Goal: Manage account settings

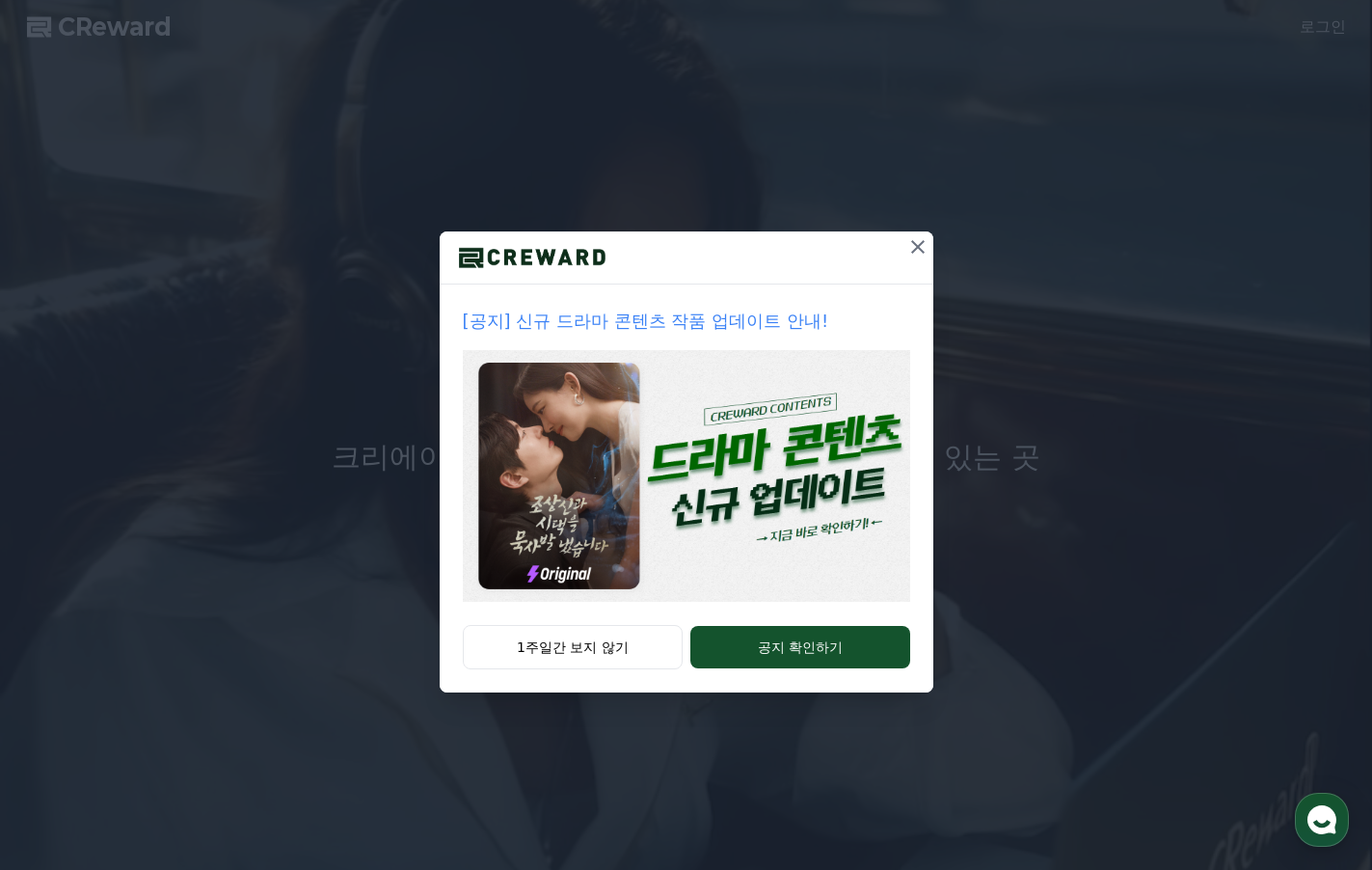
click at [921, 242] on icon at bounding box center [919, 246] width 23 height 23
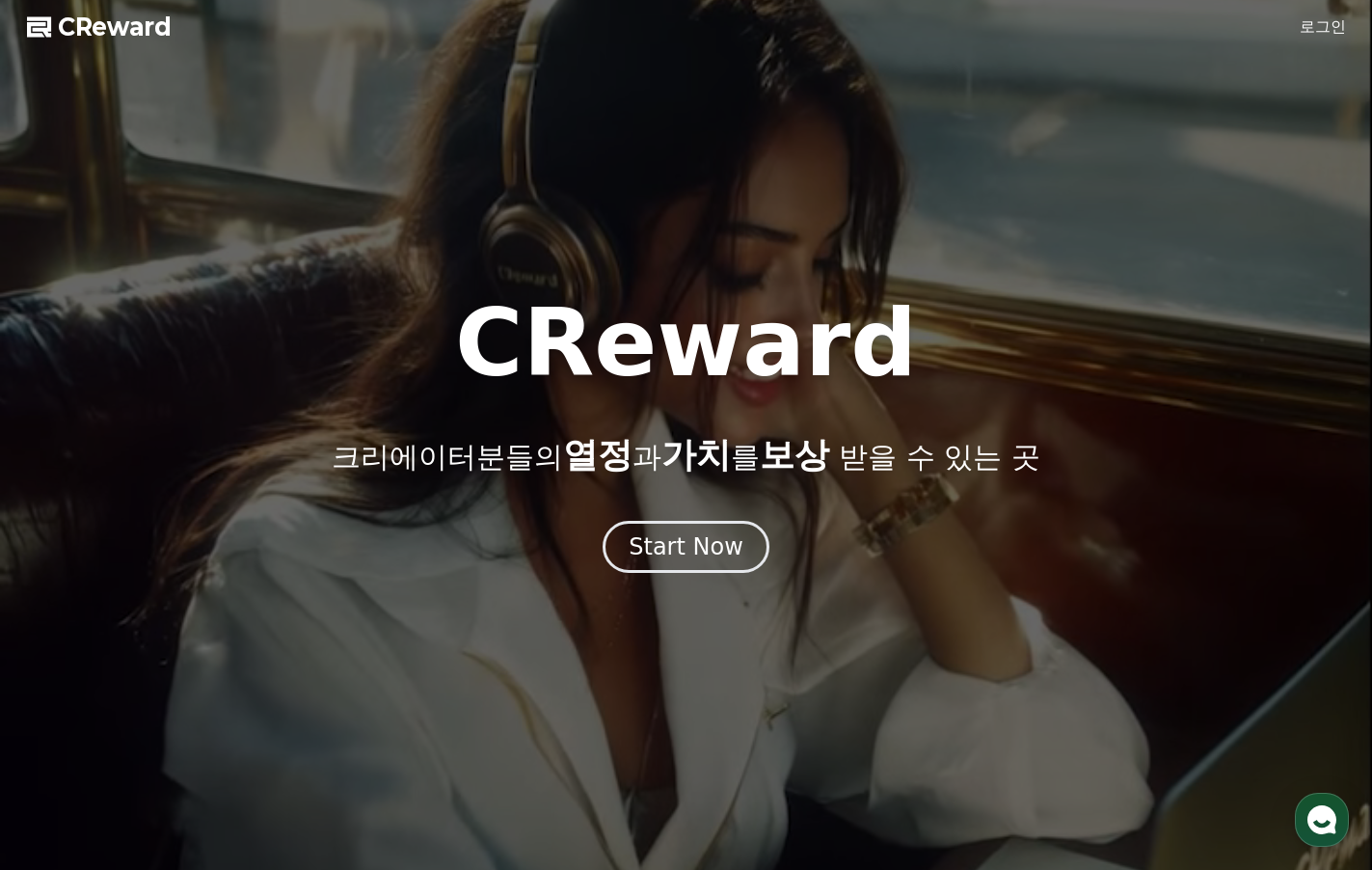
drag, startPoint x: 1314, startPoint y: 25, endPoint x: 1305, endPoint y: 31, distance: 10.8
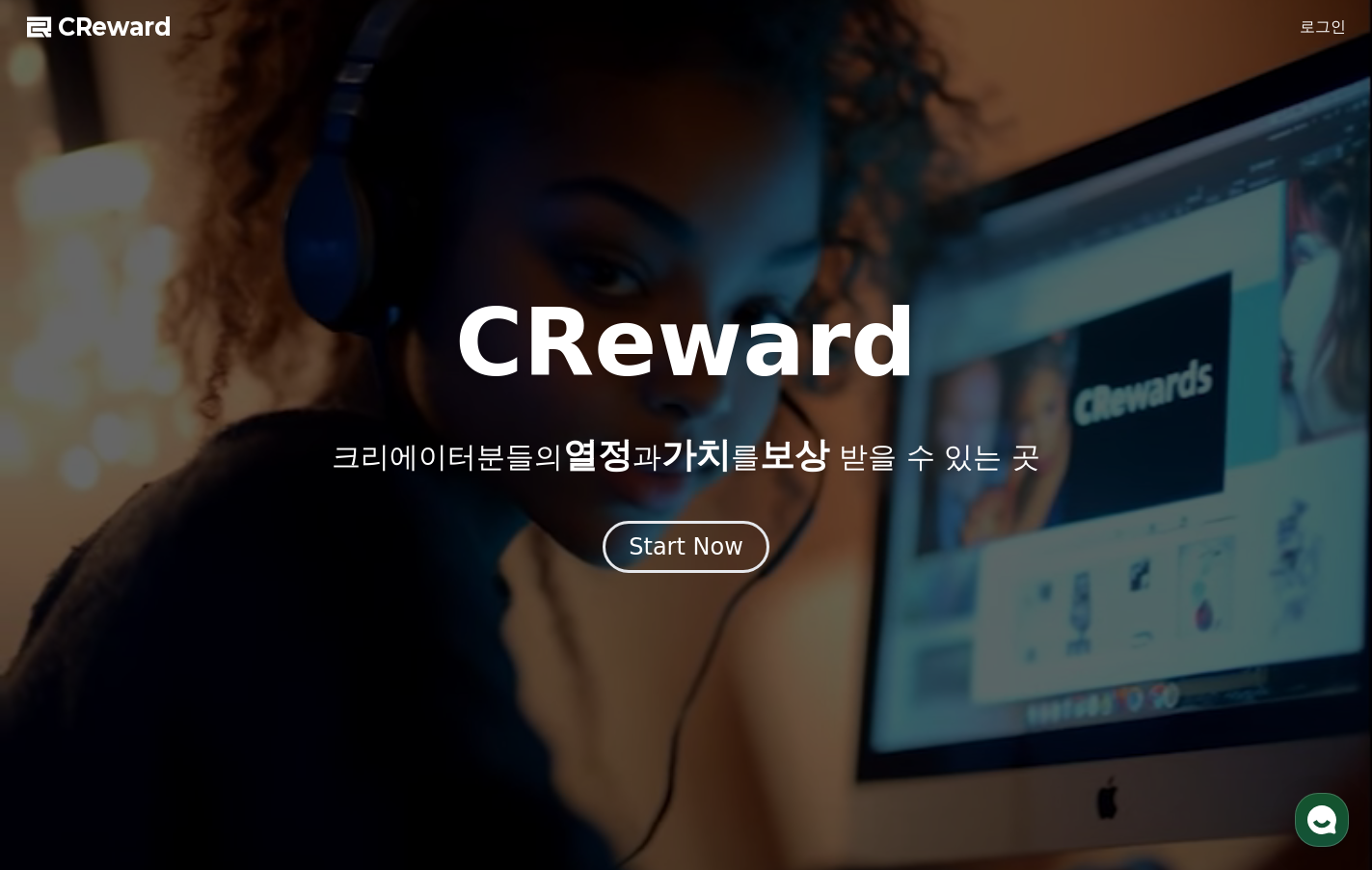
click at [1315, 25] on link "로그인" at bounding box center [1324, 27] width 46 height 23
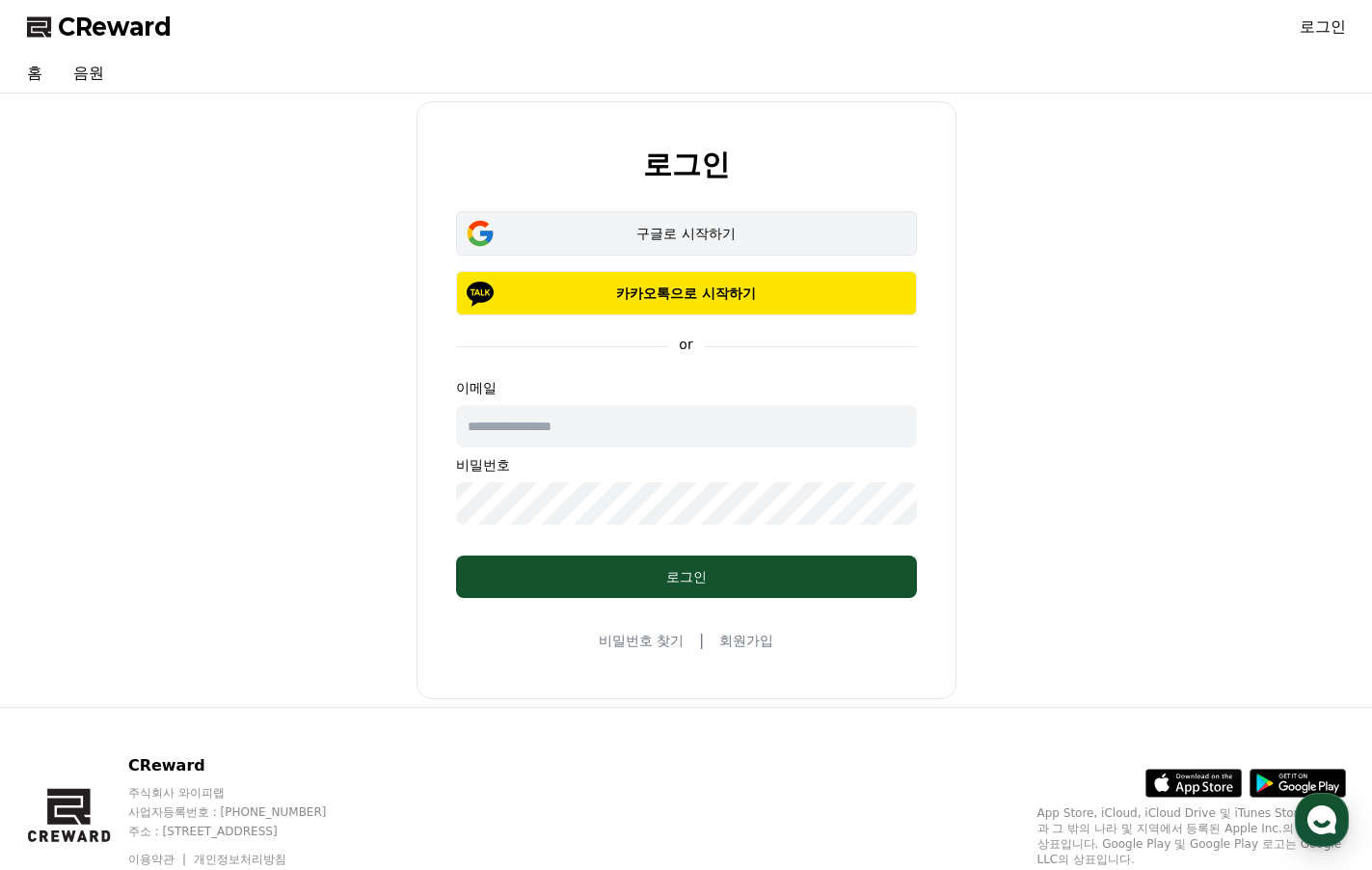
click at [720, 228] on div "구글로 시작하기" at bounding box center [686, 233] width 405 height 19
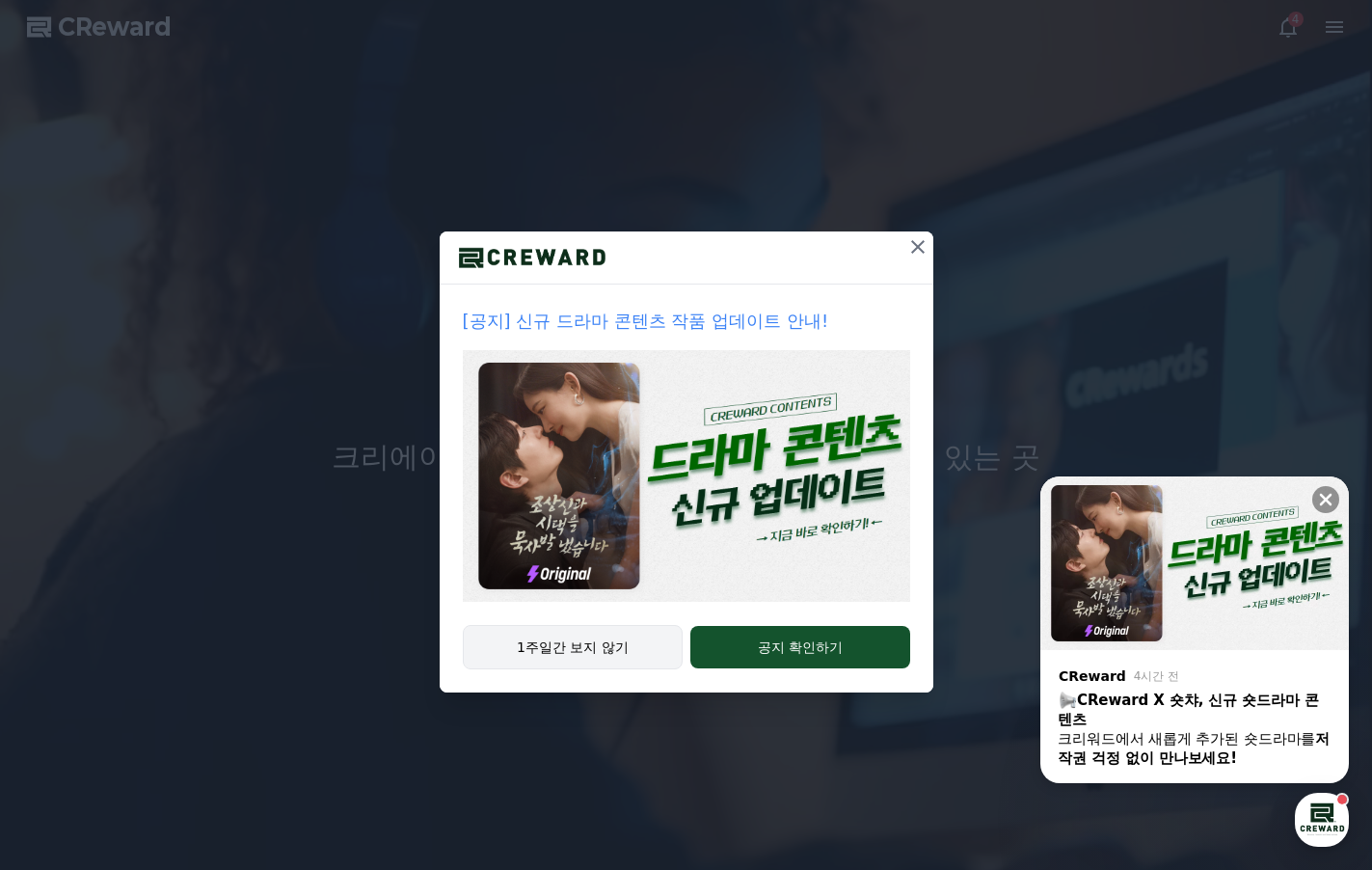
click at [607, 652] on button "1주일간 보지 않기" at bounding box center [573, 647] width 220 height 44
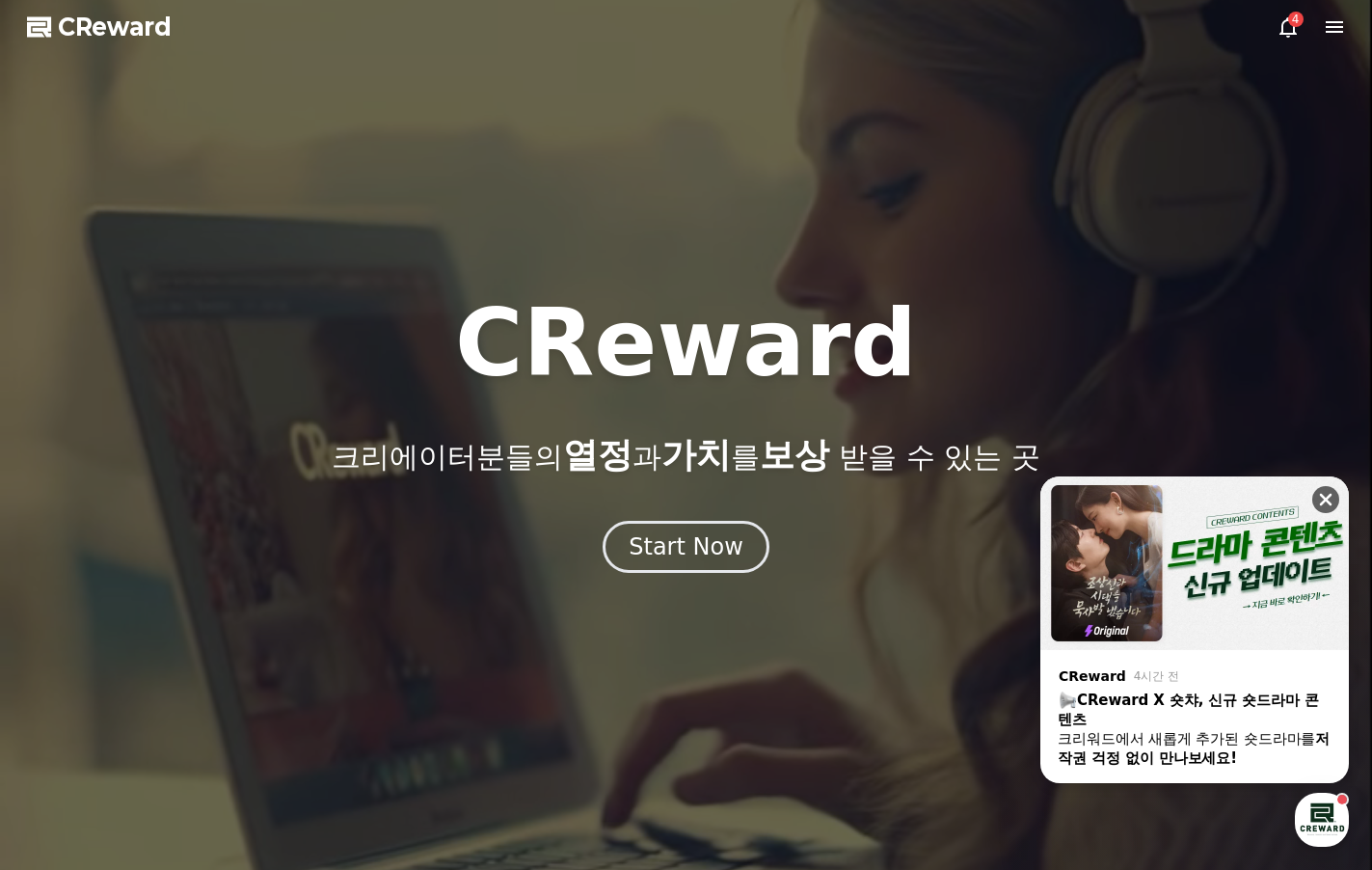
click at [1327, 497] on icon at bounding box center [1327, 500] width 19 height 19
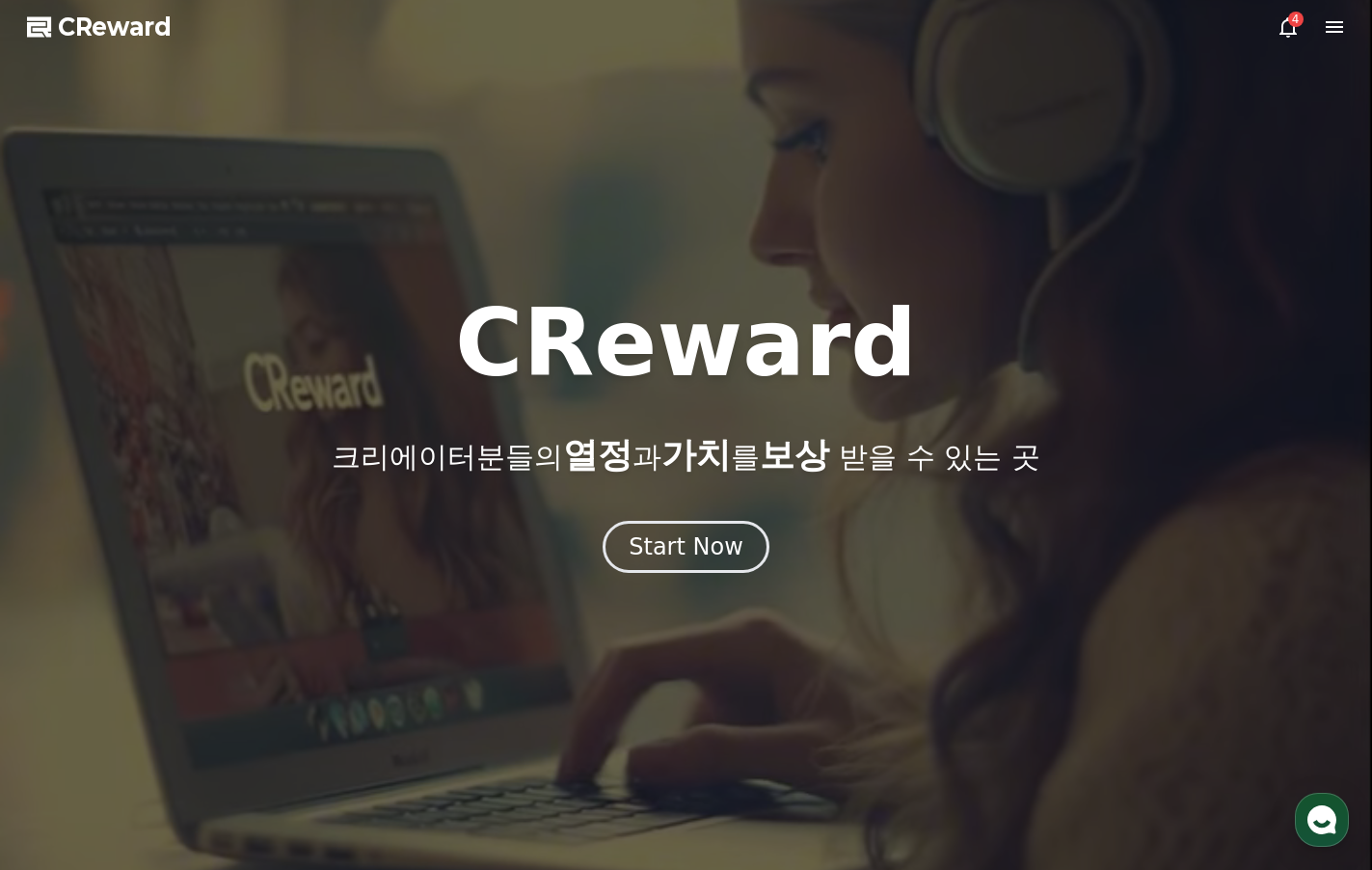
click at [1336, 24] on icon at bounding box center [1335, 27] width 23 height 23
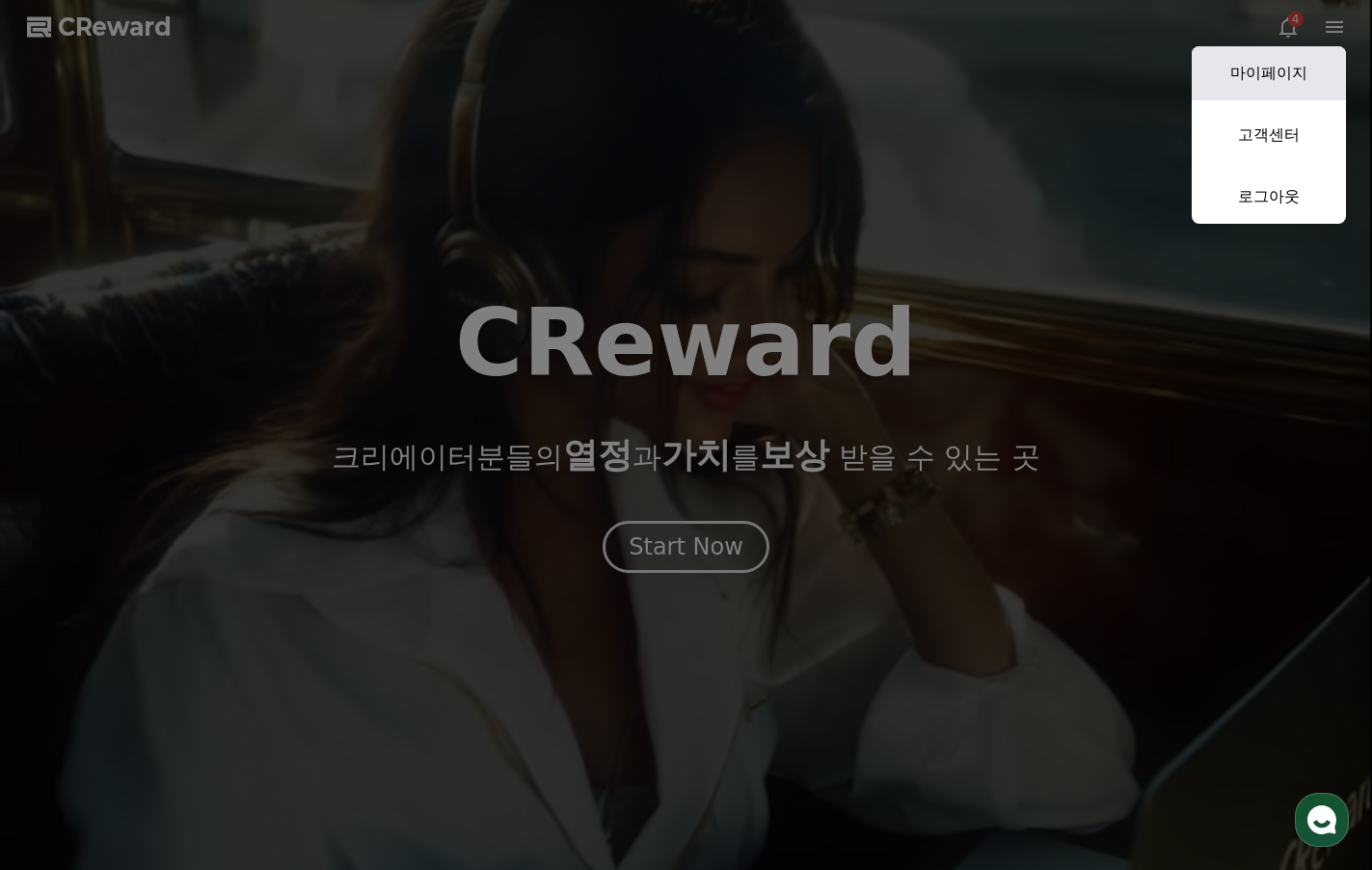
click at [1293, 76] on link "마이페이지" at bounding box center [1270, 73] width 155 height 54
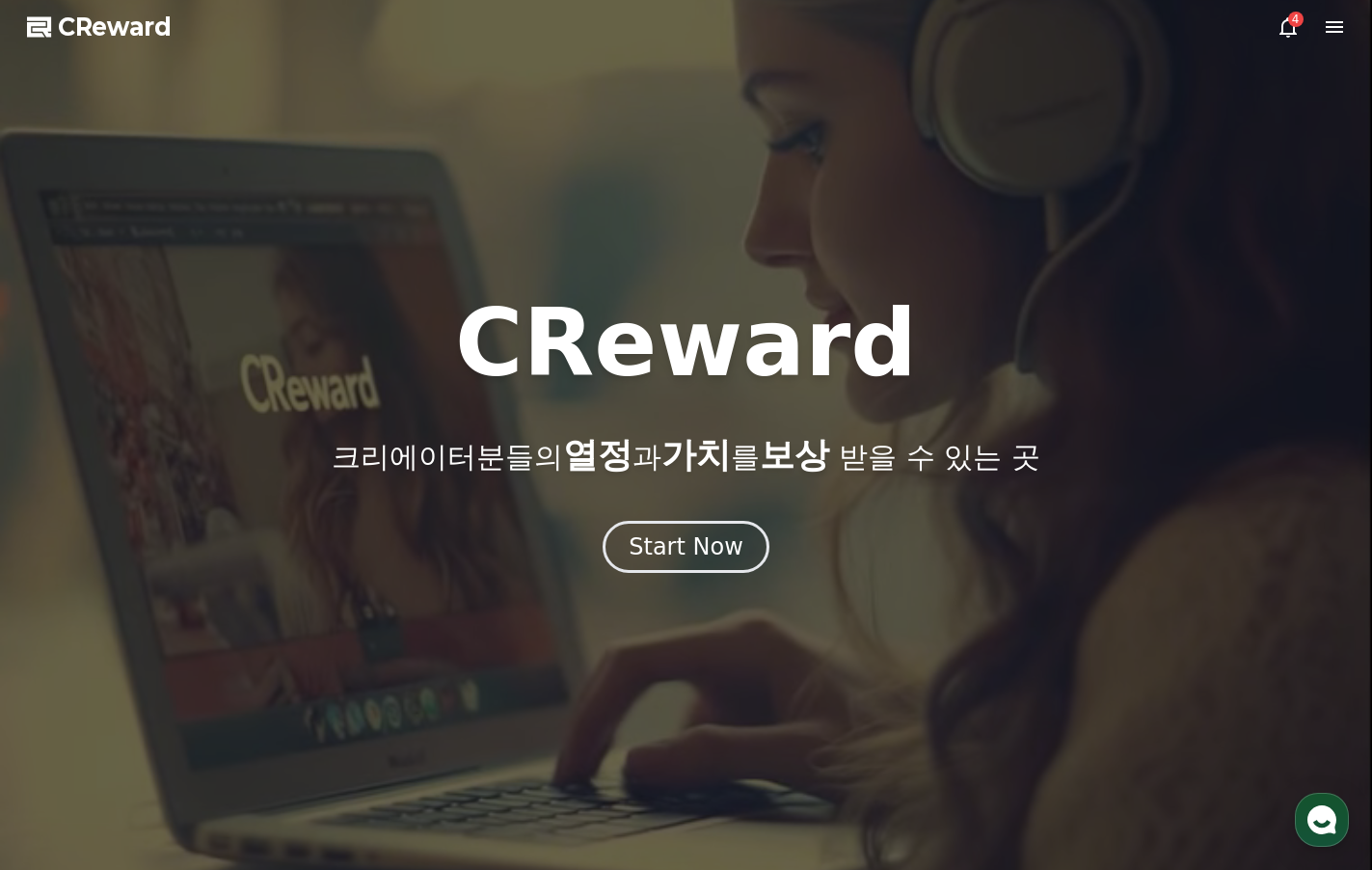
select select "**********"
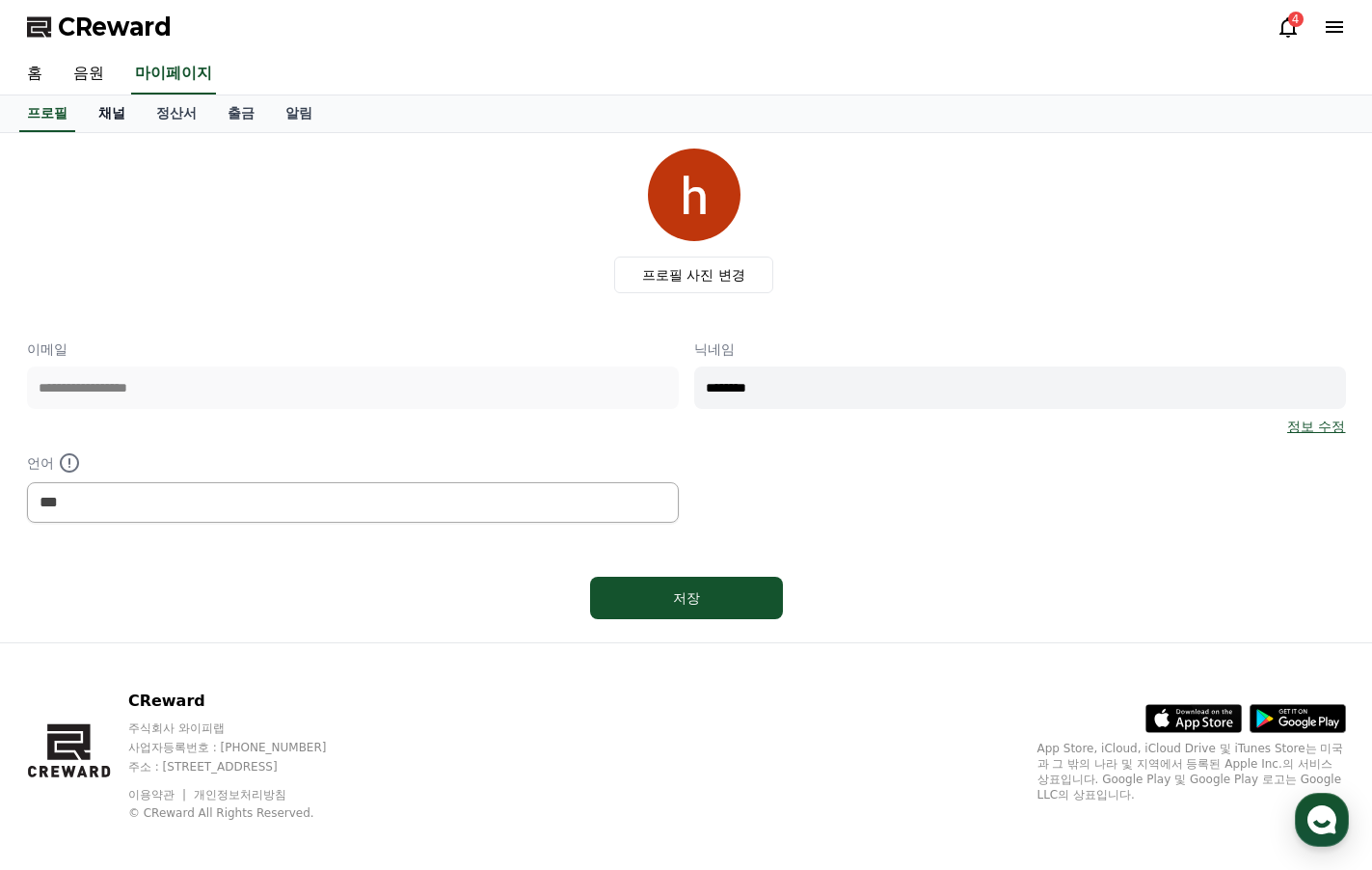
click at [104, 115] on link "채널" at bounding box center [112, 114] width 58 height 37
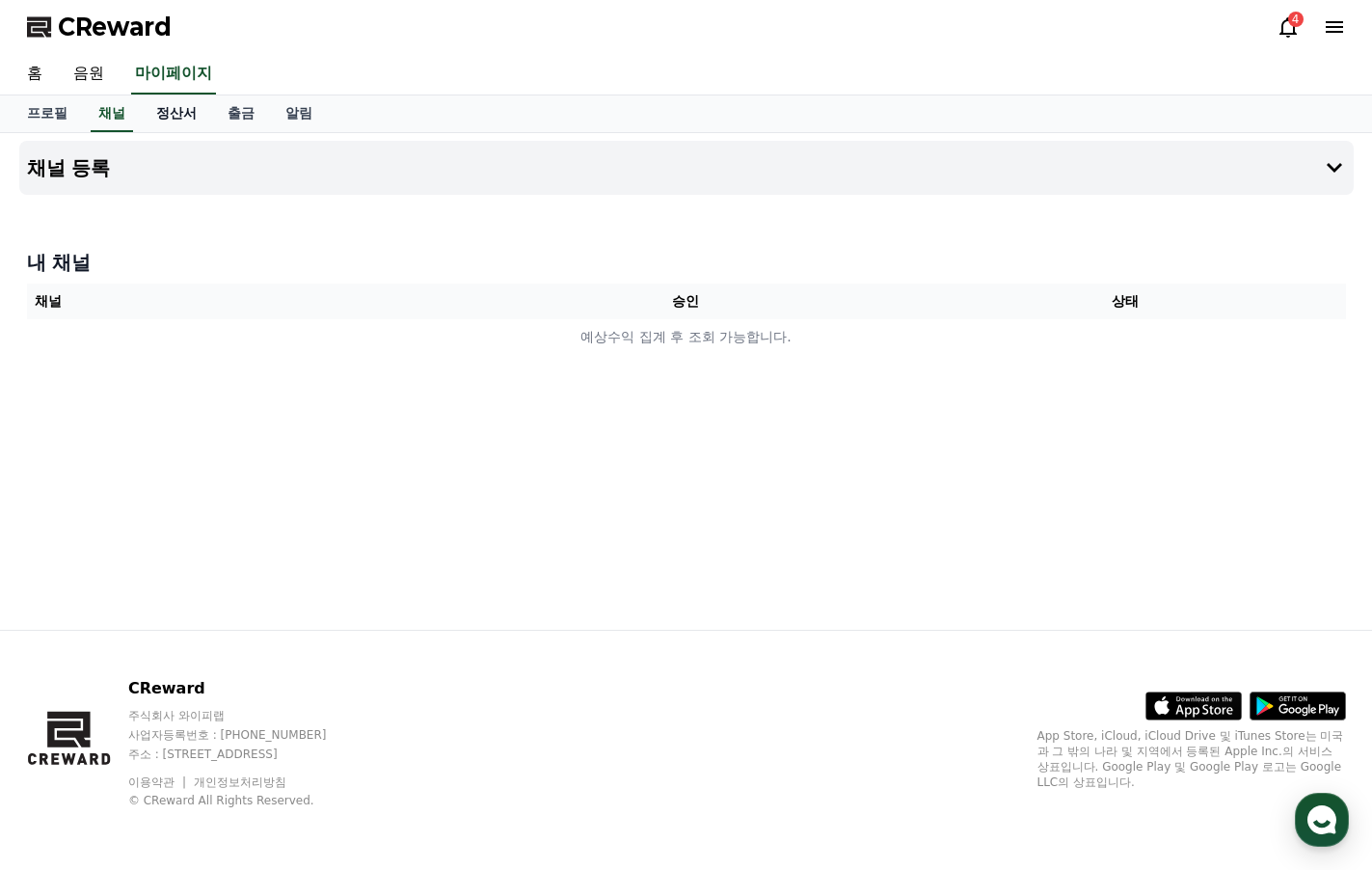
click at [165, 119] on link "정산서" at bounding box center [177, 114] width 72 height 37
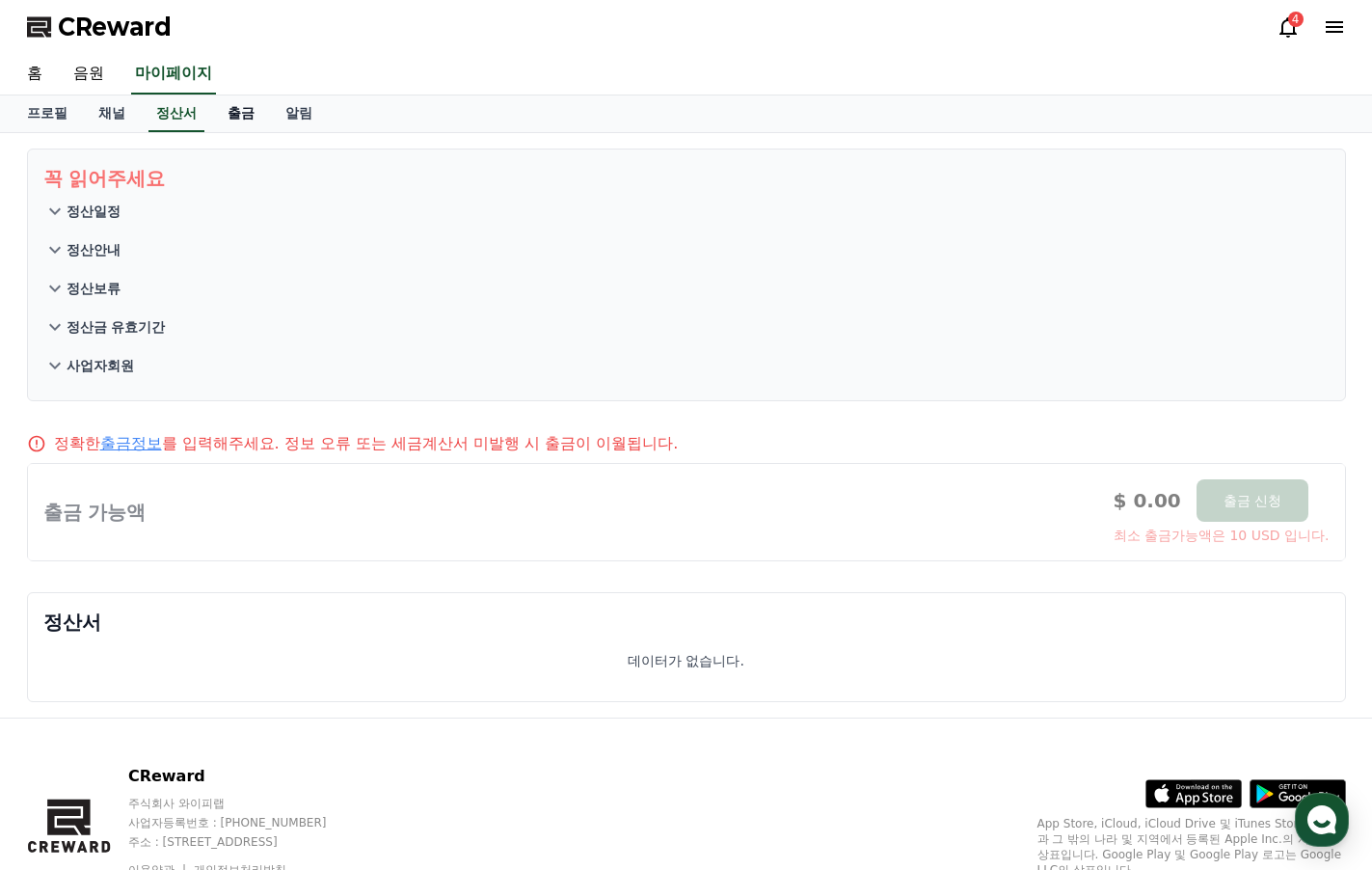
click at [232, 122] on link "출금" at bounding box center [241, 114] width 58 height 37
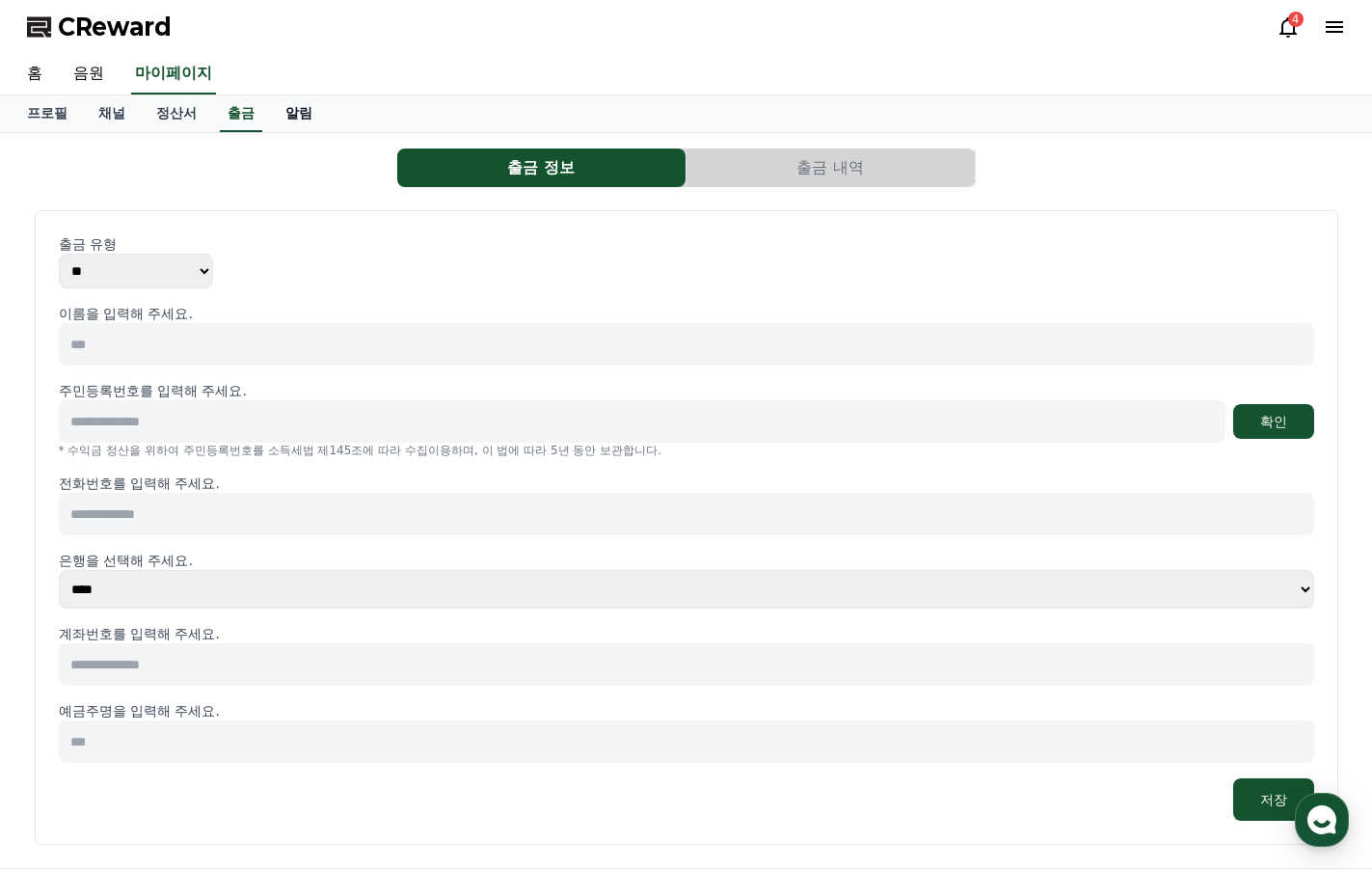
click at [299, 99] on link "알림" at bounding box center [299, 114] width 58 height 37
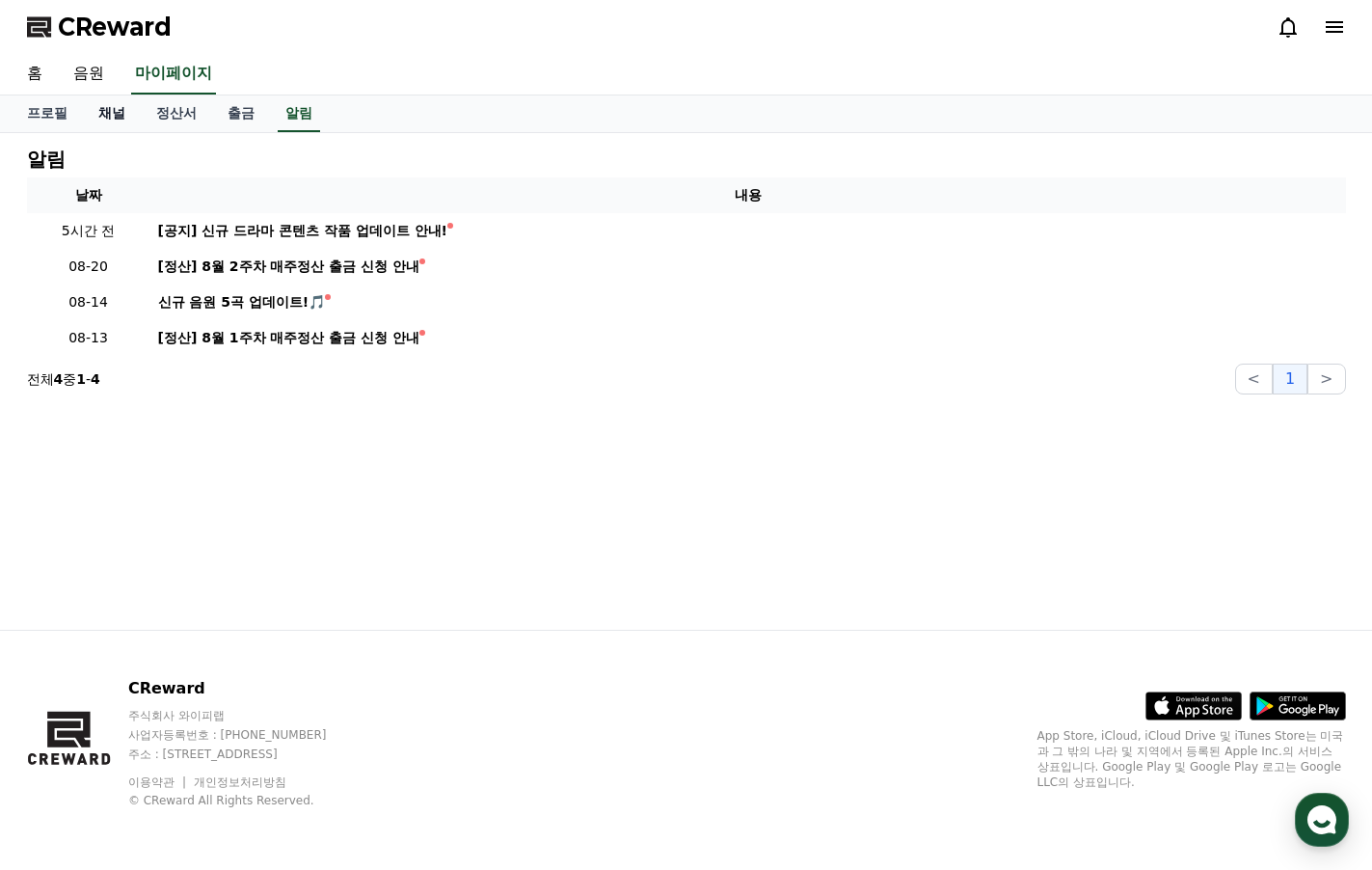
click at [108, 113] on link "채널" at bounding box center [112, 114] width 58 height 37
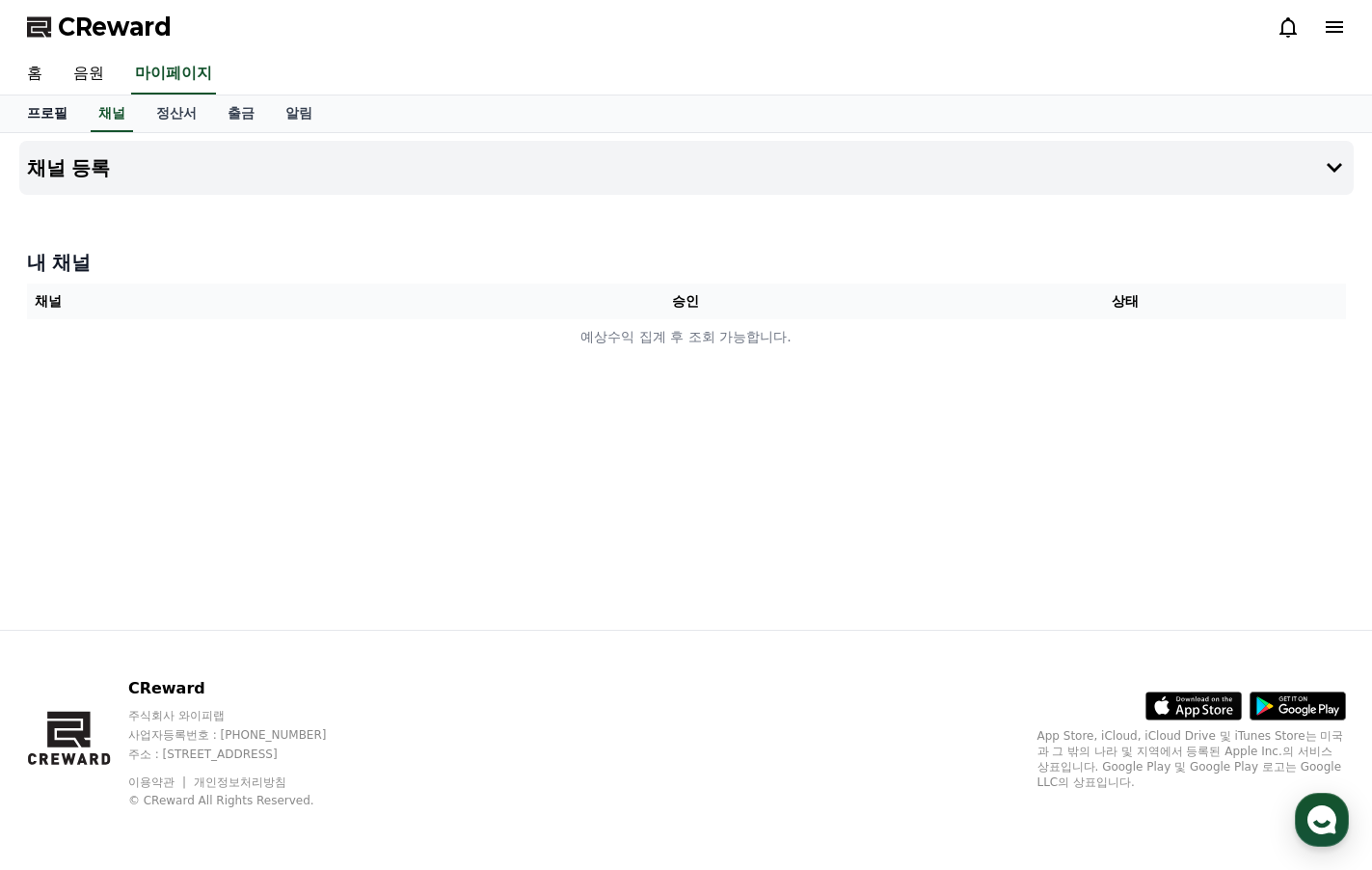
click at [37, 123] on link "프로필" at bounding box center [47, 114] width 72 height 37
select select "**********"
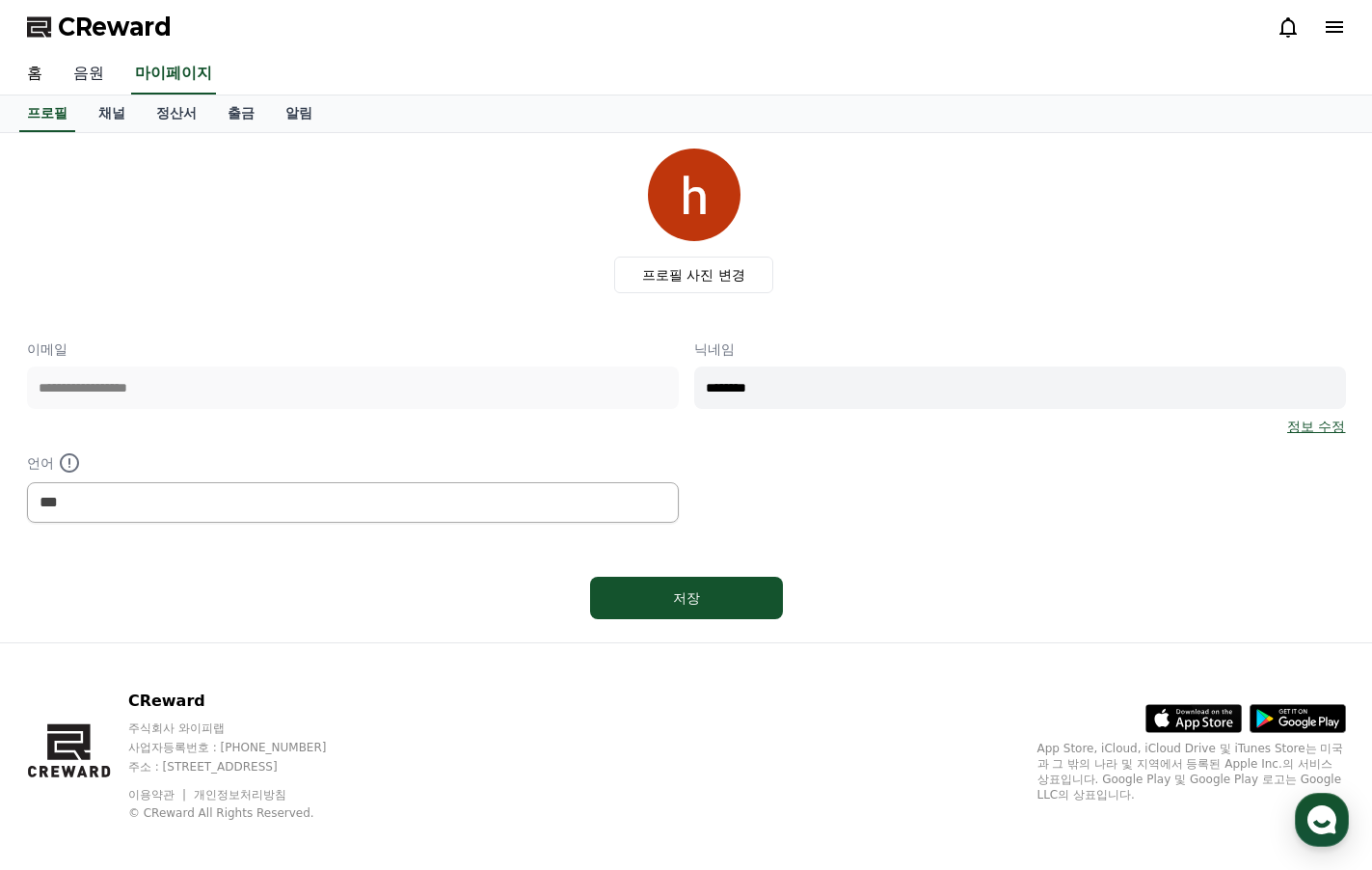
click at [80, 76] on link "음원" at bounding box center [89, 74] width 62 height 41
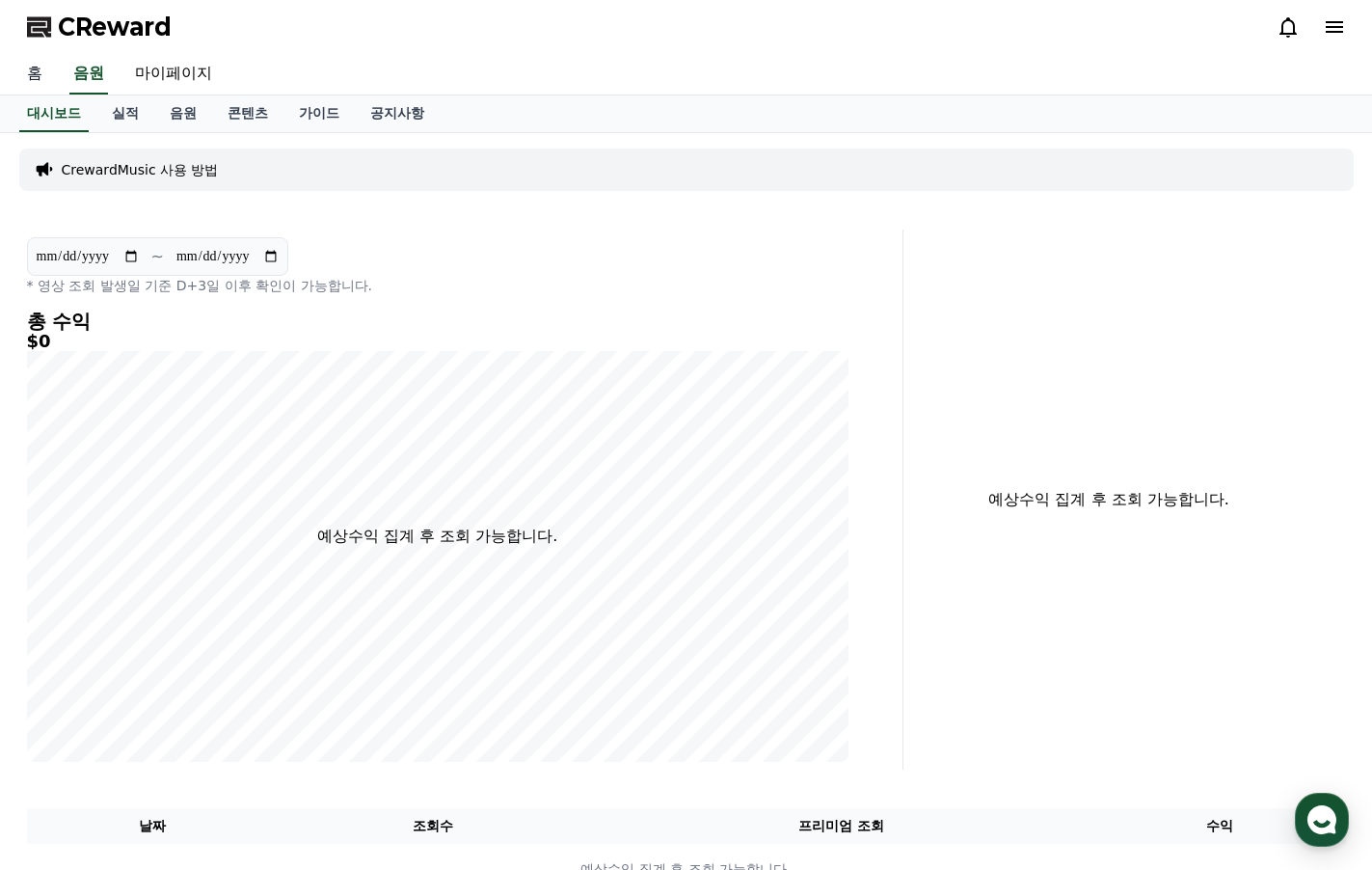
click at [31, 78] on link "홈" at bounding box center [35, 74] width 46 height 41
